Goal: Complete application form

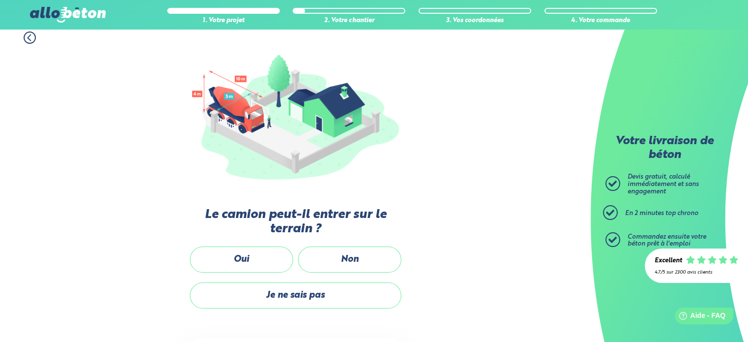
scroll to position [98, 0]
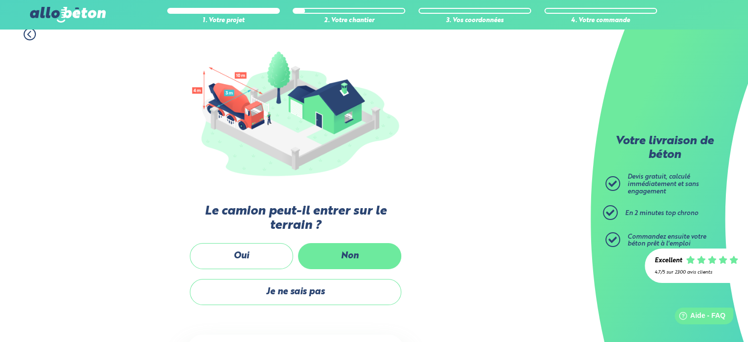
click at [331, 261] on label "Non" at bounding box center [349, 256] width 103 height 26
click at [0, 0] on input "Non" at bounding box center [0, 0] width 0 height 0
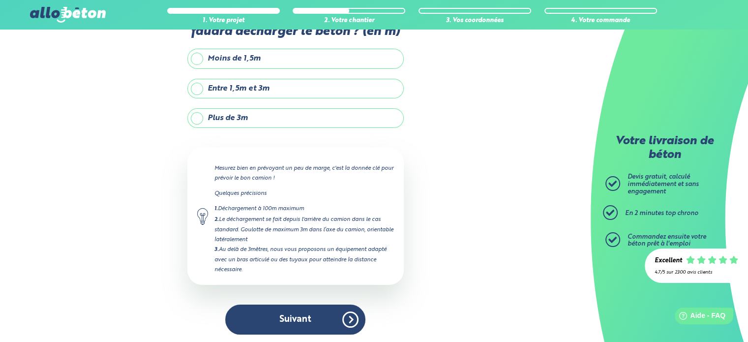
click at [265, 84] on label "Entre 1,5m et 3m" at bounding box center [295, 89] width 216 height 20
click at [0, 0] on input "Entre 1,5m et 3m" at bounding box center [0, 0] width 0 height 0
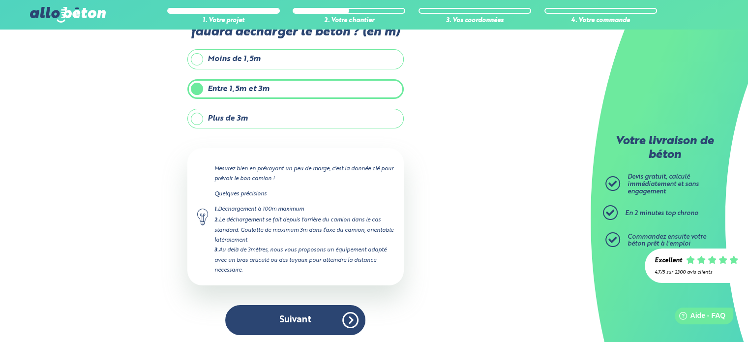
click at [60, 253] on div "1. Votre projet 2. Votre chantier 3. Vos coordonnées 4. Votre commande Quelle s…" at bounding box center [295, 159] width 591 height 371
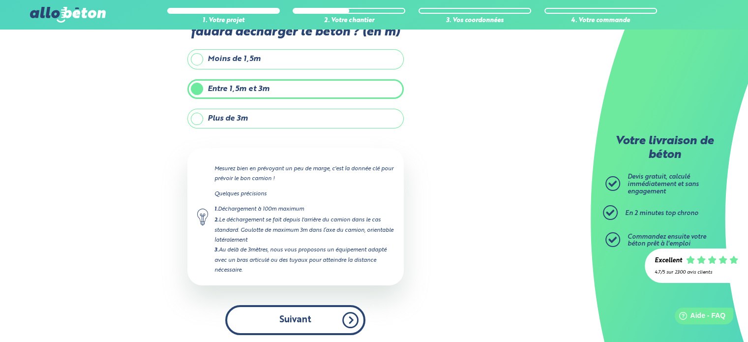
click at [261, 308] on button "Suivant" at bounding box center [295, 320] width 140 height 30
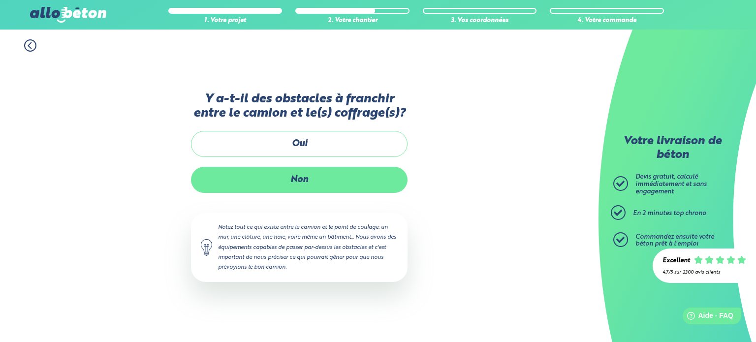
click at [307, 189] on label "Non" at bounding box center [299, 180] width 216 height 26
click at [0, 0] on input "Non" at bounding box center [0, 0] width 0 height 0
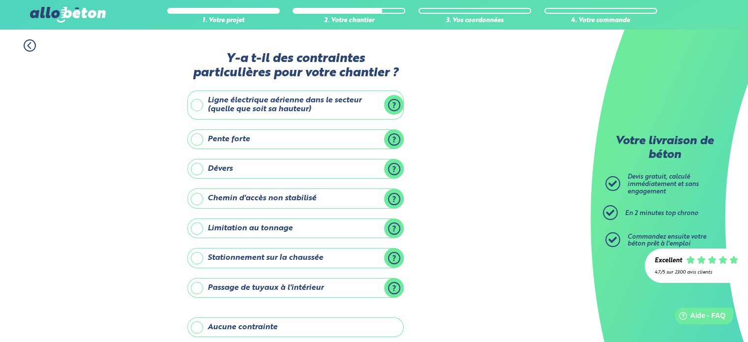
click at [387, 105] on label "Ligne électrique aérienne dans le secteur (quelle que soit sa hauteur)" at bounding box center [295, 105] width 216 height 29
click at [0, 0] on input "Ligne électrique aérienne dans le secteur (quelle que soit sa hauteur)" at bounding box center [0, 0] width 0 height 0
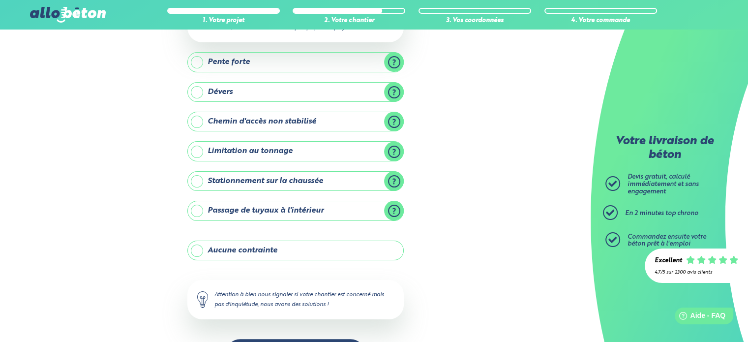
scroll to position [157, 0]
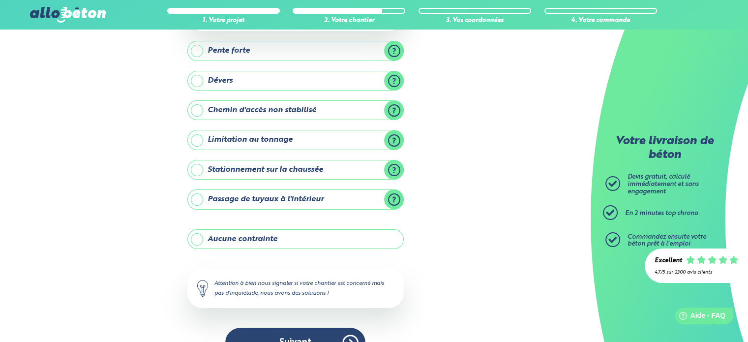
click at [323, 171] on label "Stationnement sur la chaussée" at bounding box center [295, 170] width 216 height 20
click at [0, 0] on input "Stationnement sur la chaussée" at bounding box center [0, 0] width 0 height 0
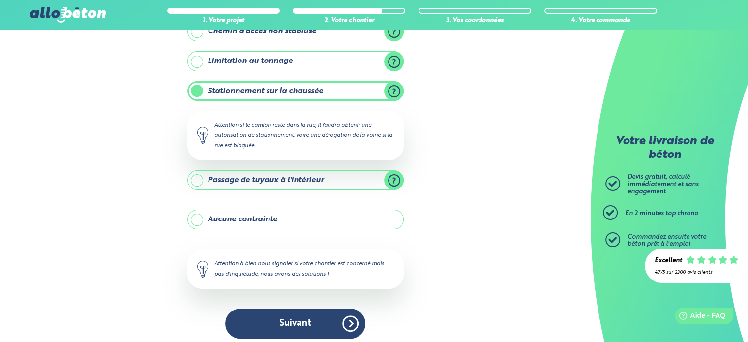
scroll to position [240, 0]
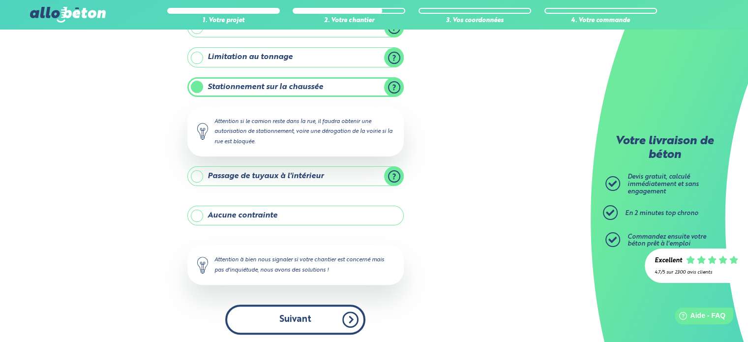
click at [340, 316] on button "Suivant" at bounding box center [295, 319] width 140 height 30
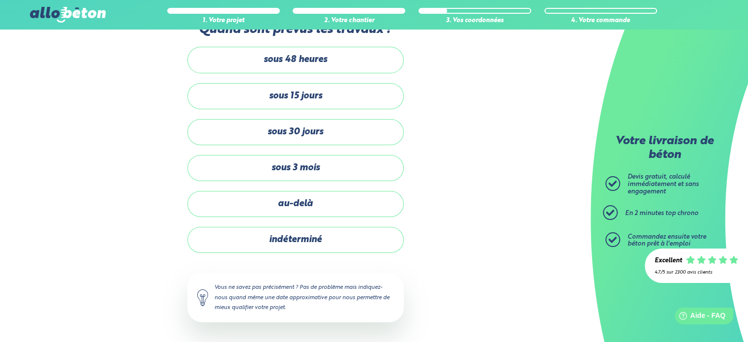
scroll to position [28, 0]
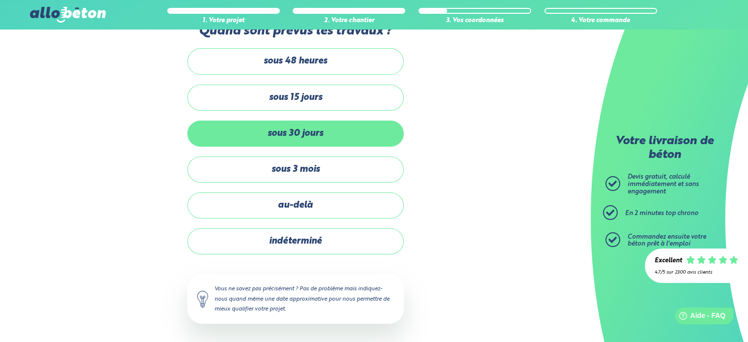
click at [318, 134] on label "sous 30 jours" at bounding box center [295, 134] width 216 height 26
click at [0, 0] on input "sous 30 jours" at bounding box center [0, 0] width 0 height 0
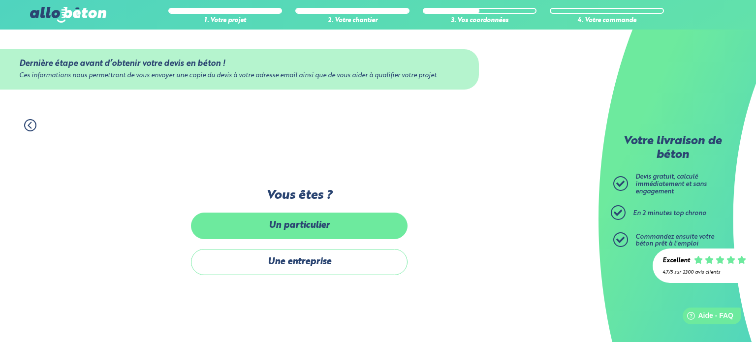
click at [291, 225] on label "Un particulier" at bounding box center [299, 225] width 216 height 26
click at [0, 0] on input "Un particulier" at bounding box center [0, 0] width 0 height 0
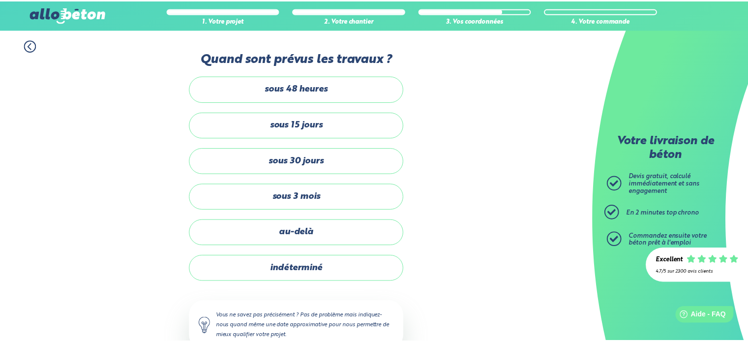
scroll to position [28, 0]
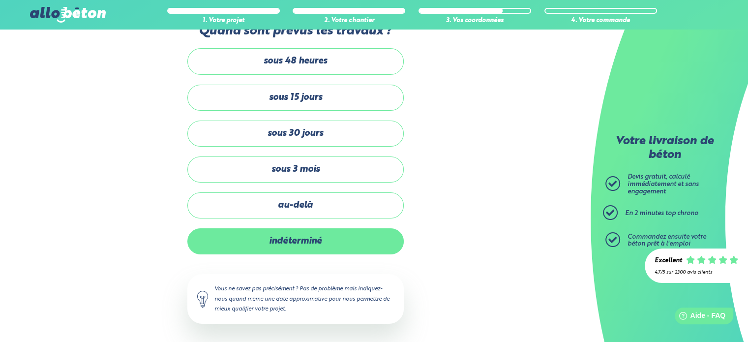
click at [302, 249] on label "indéterminé" at bounding box center [295, 241] width 216 height 26
click at [0, 0] on input "indéterminé" at bounding box center [0, 0] width 0 height 0
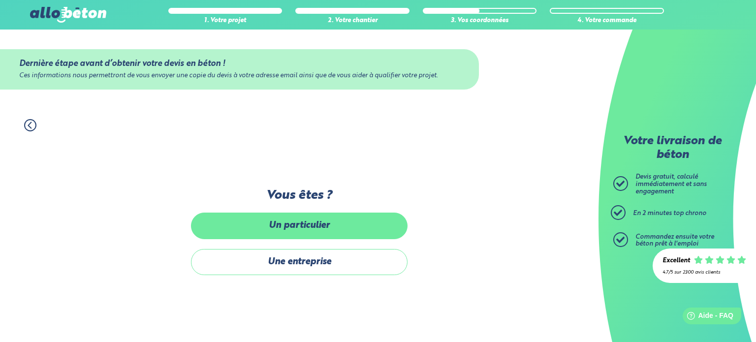
click at [302, 232] on label "Un particulier" at bounding box center [299, 225] width 216 height 26
click at [0, 0] on input "Un particulier" at bounding box center [0, 0] width 0 height 0
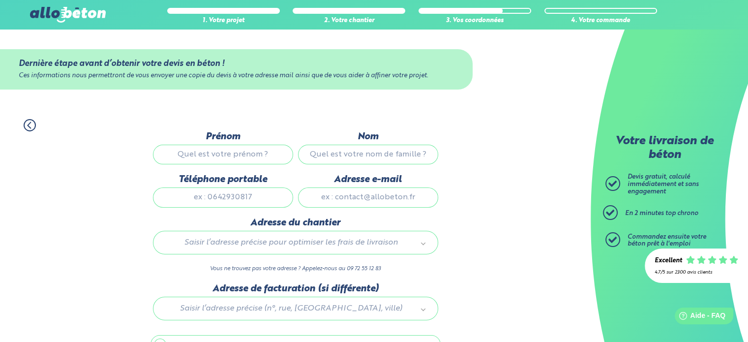
click at [227, 145] on input "Prénom" at bounding box center [223, 155] width 140 height 20
type input "[PERSON_NAME]"
click at [338, 157] on input "Nom" at bounding box center [368, 155] width 140 height 20
type input "vigouroux"
click at [228, 196] on input "Téléphone portable" at bounding box center [223, 197] width 140 height 20
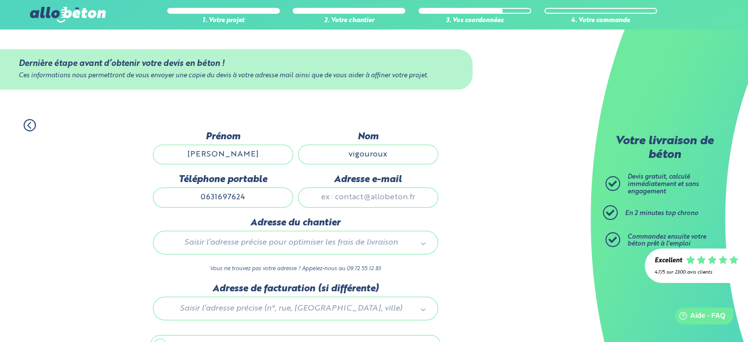
type input "0631697624"
click at [378, 203] on input "Adresse e-mail" at bounding box center [368, 197] width 140 height 20
type input "[EMAIL_ADDRESS][DOMAIN_NAME]"
